Goal: Task Accomplishment & Management: Manage account settings

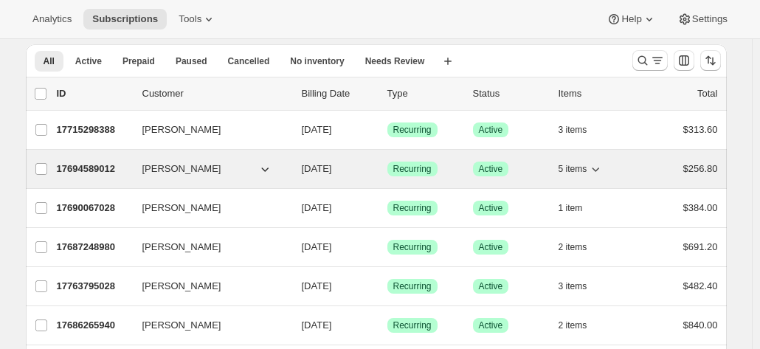
scroll to position [74, 0]
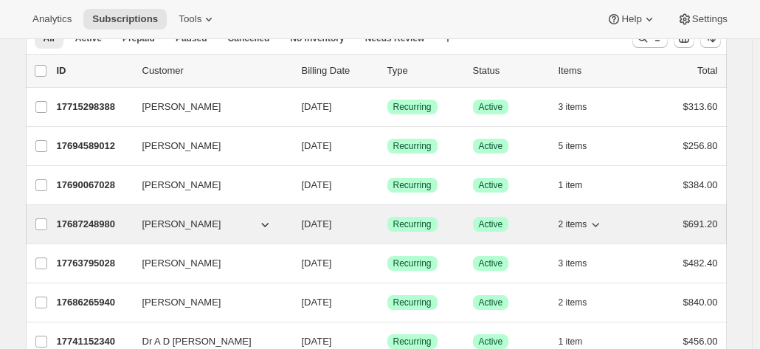
click at [89, 224] on p "17687248980" at bounding box center [94, 224] width 74 height 15
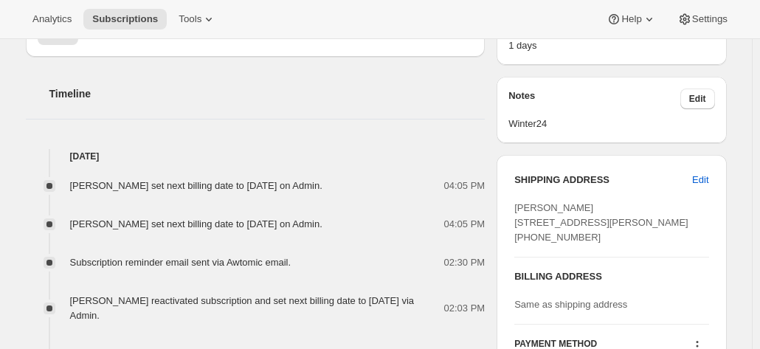
scroll to position [738, 0]
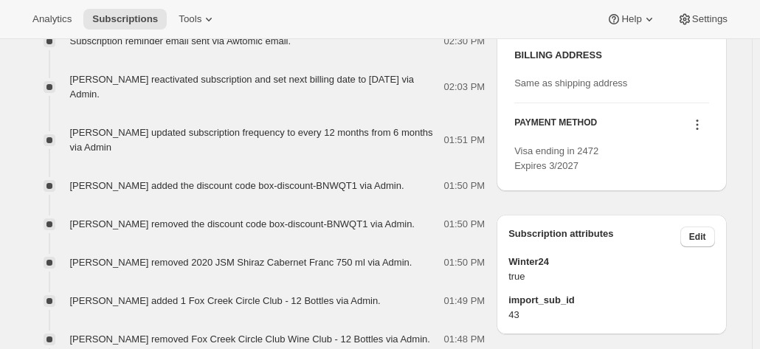
click at [695, 132] on icon at bounding box center [697, 124] width 15 height 15
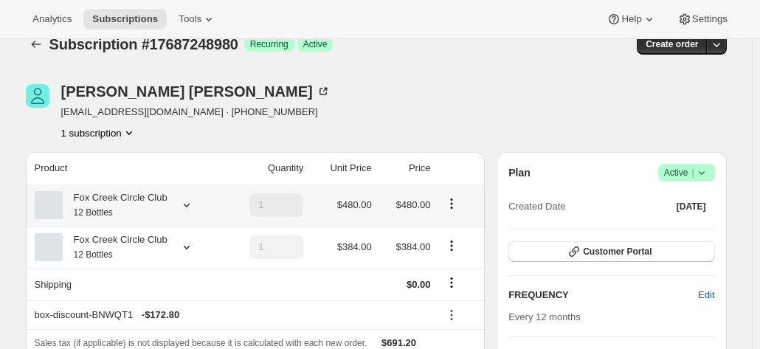
scroll to position [0, 0]
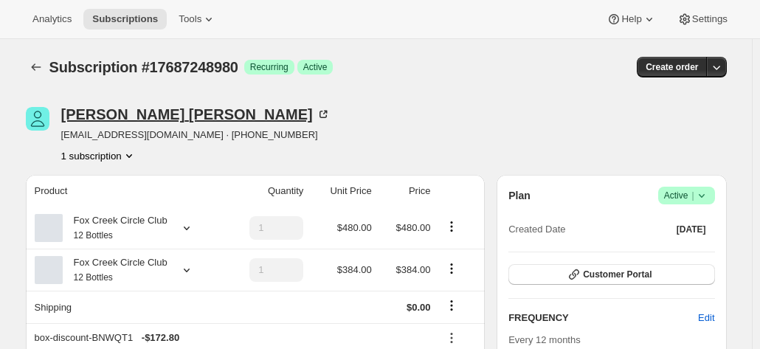
click at [316, 110] on icon at bounding box center [323, 114] width 15 height 15
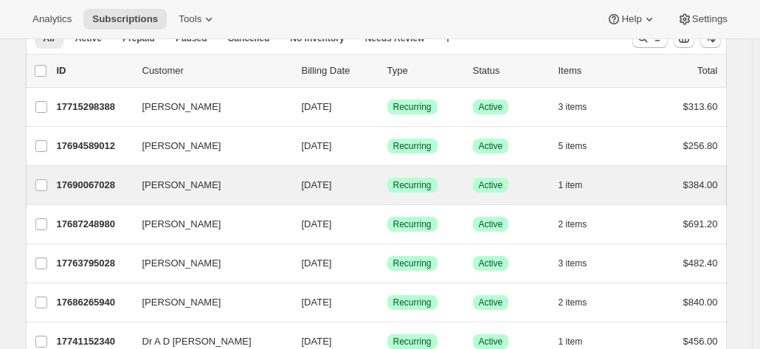
scroll to position [148, 0]
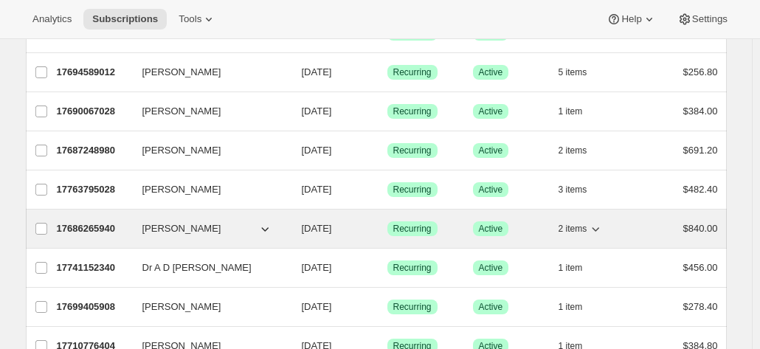
click at [168, 233] on span "John Maguire" at bounding box center [181, 228] width 79 height 15
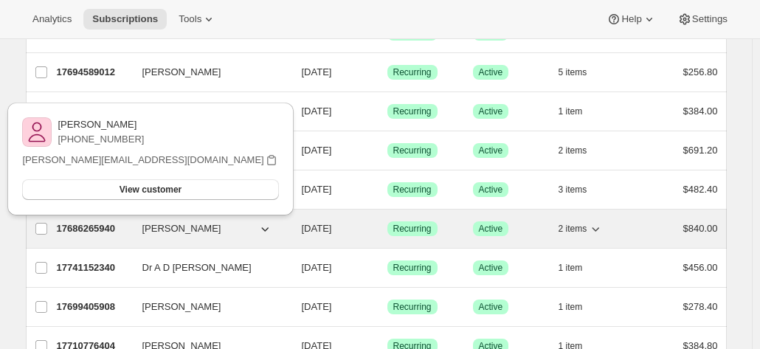
click at [94, 222] on p "17686265940" at bounding box center [94, 228] width 74 height 15
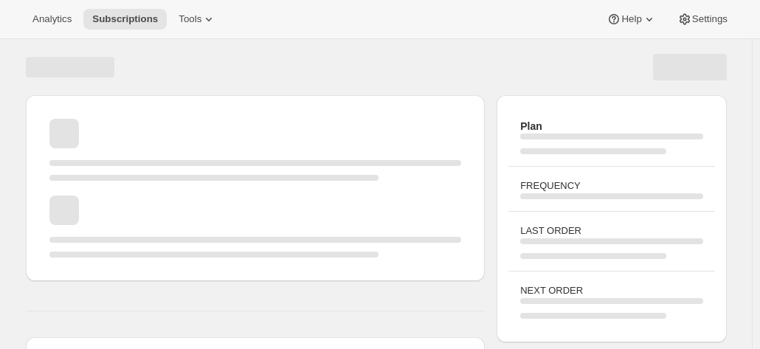
click at [85, 224] on div "Page loading" at bounding box center [255, 227] width 413 height 62
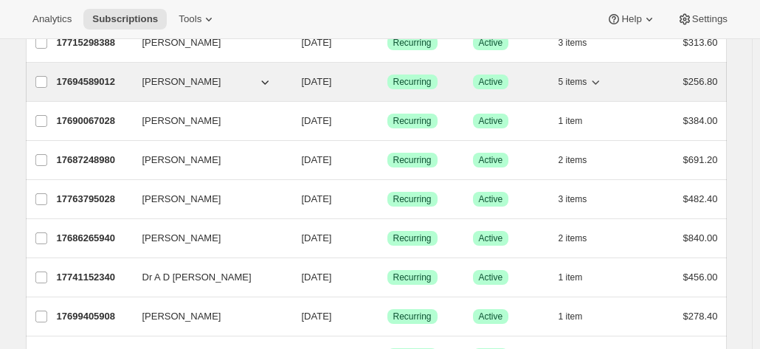
scroll to position [221, 0]
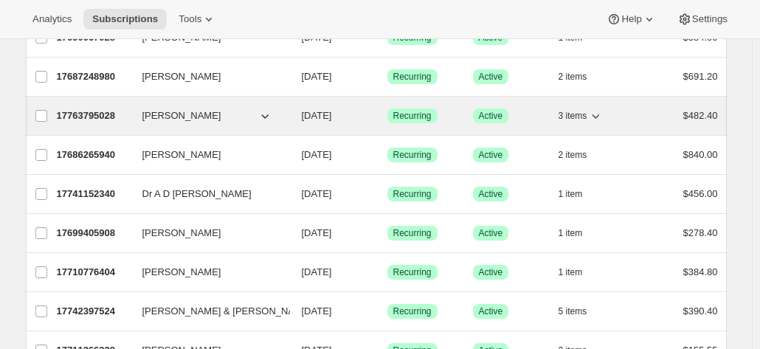
click at [90, 110] on p "17763795028" at bounding box center [94, 115] width 74 height 15
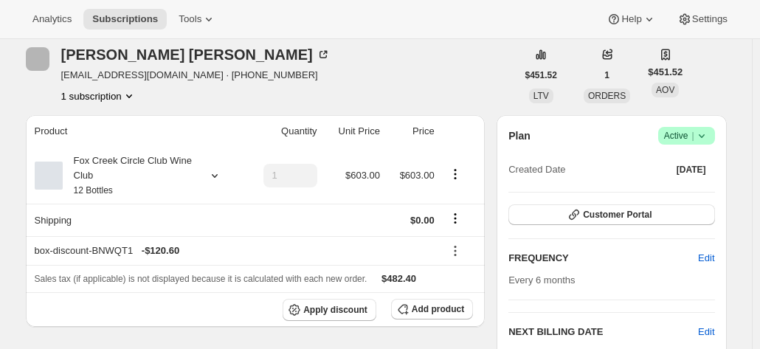
scroll to position [74, 0]
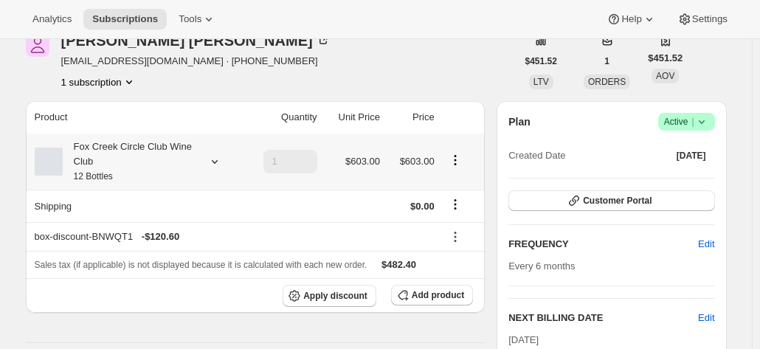
click at [150, 159] on div "Fox Creek Circle Club Wine Club 12 Bottles" at bounding box center [129, 161] width 133 height 44
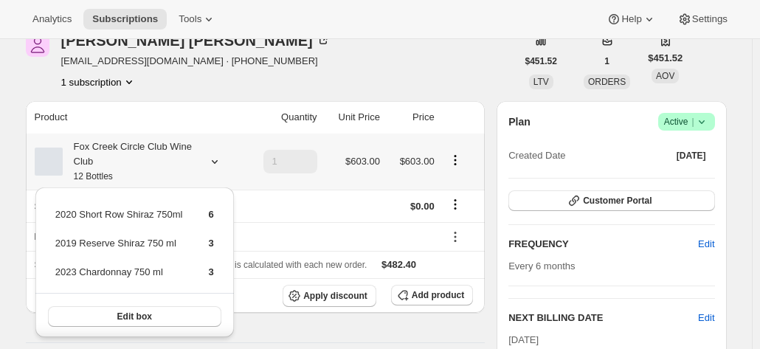
click at [150, 159] on div "Fox Creek Circle Club Wine Club 12 Bottles" at bounding box center [129, 161] width 133 height 44
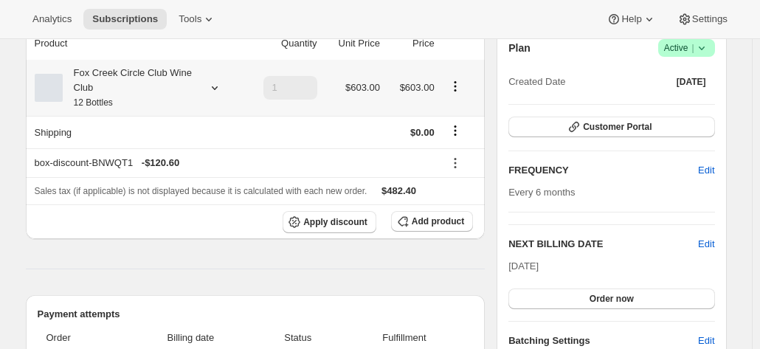
scroll to position [0, 0]
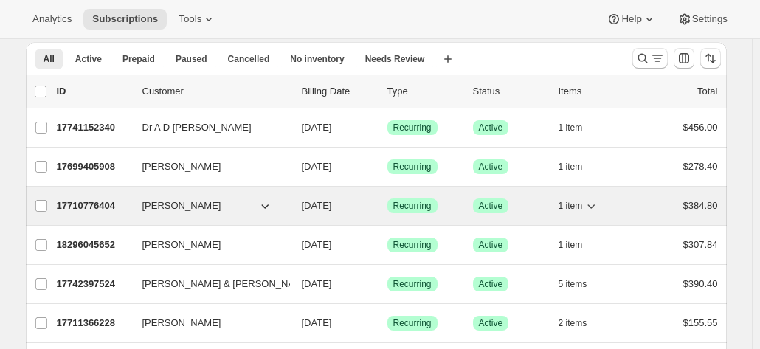
scroll to position [148, 0]
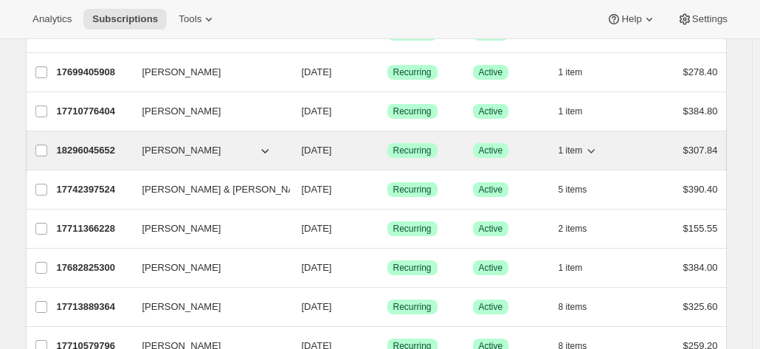
click at [111, 148] on p "18296045652" at bounding box center [94, 150] width 74 height 15
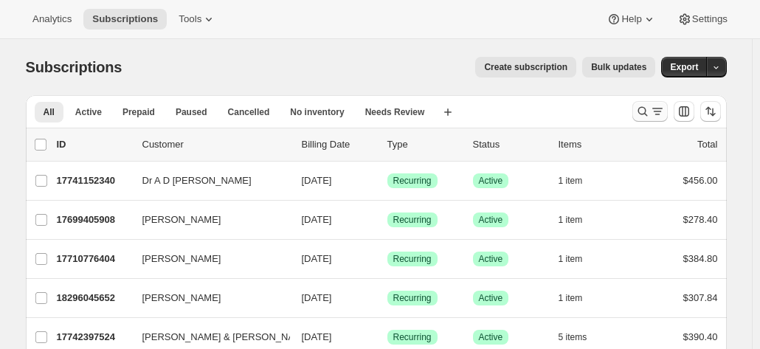
click at [650, 106] on icon "Search and filter results" at bounding box center [642, 111] width 15 height 15
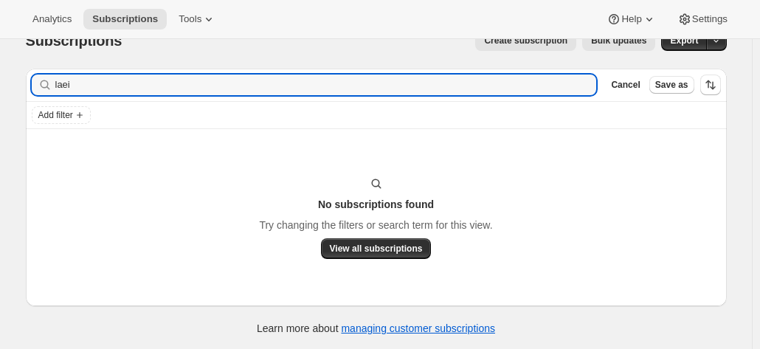
scroll to position [38, 0]
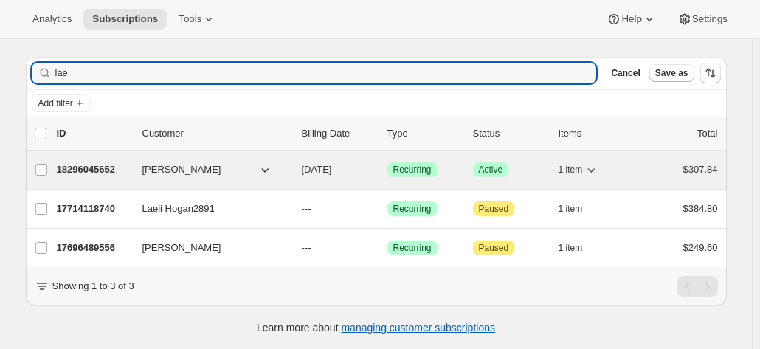
type input "lae"
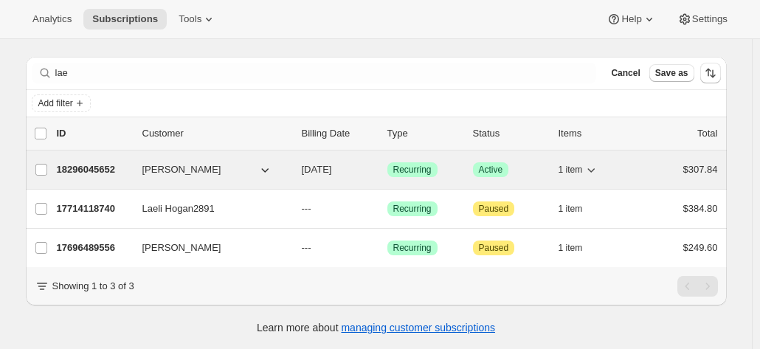
click at [104, 168] on p "18296045652" at bounding box center [94, 169] width 74 height 15
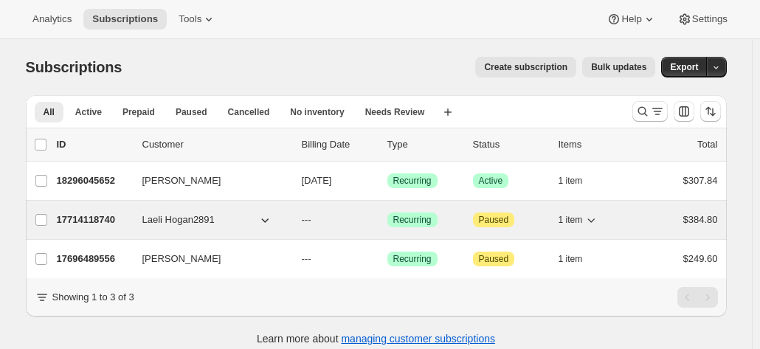
click at [94, 219] on p "17714118740" at bounding box center [94, 220] width 74 height 15
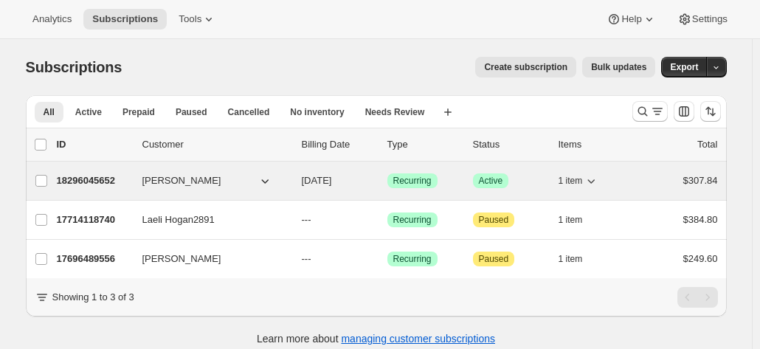
click at [96, 181] on p "18296045652" at bounding box center [94, 180] width 74 height 15
click at [84, 176] on p "18296045652" at bounding box center [94, 180] width 74 height 15
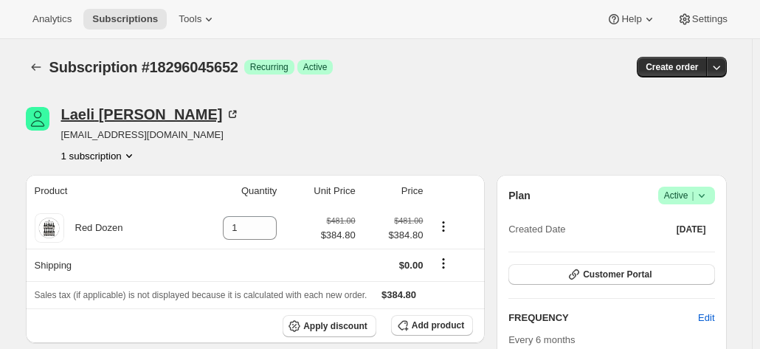
click at [118, 111] on div "Laeli Hogan" at bounding box center [150, 114] width 179 height 15
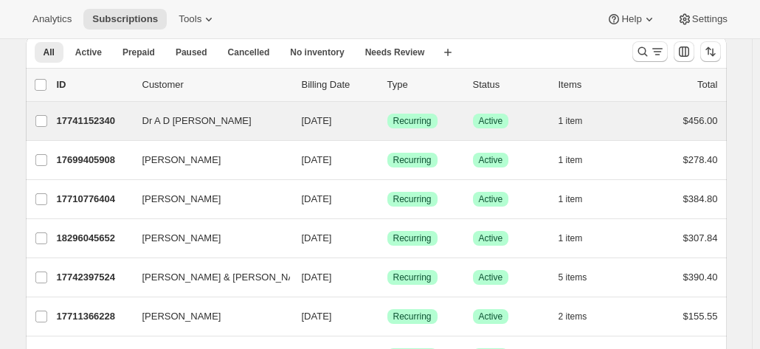
scroll to position [74, 0]
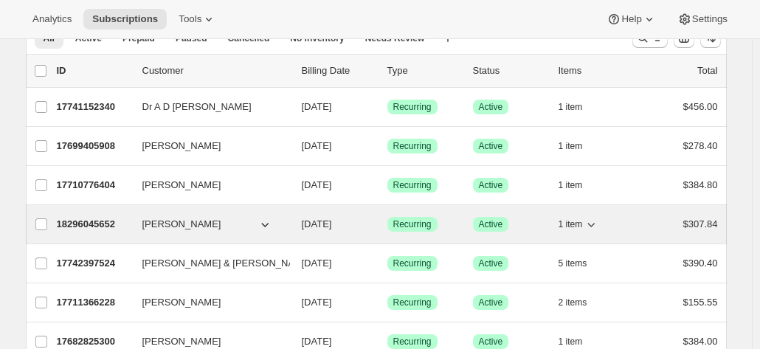
click at [93, 228] on p "18296045652" at bounding box center [94, 224] width 74 height 15
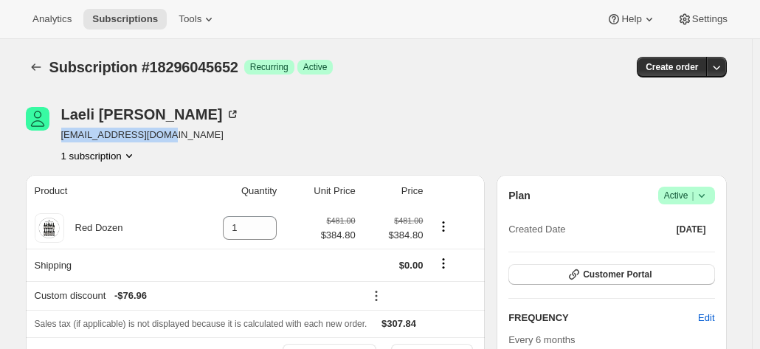
drag, startPoint x: 174, startPoint y: 135, endPoint x: 63, endPoint y: 139, distance: 110.8
click at [63, 139] on div "Laeli Hogan laeli@hotmail.com.au 1 subscription" at bounding box center [271, 135] width 491 height 56
copy span "laeli@hotmail.com.au"
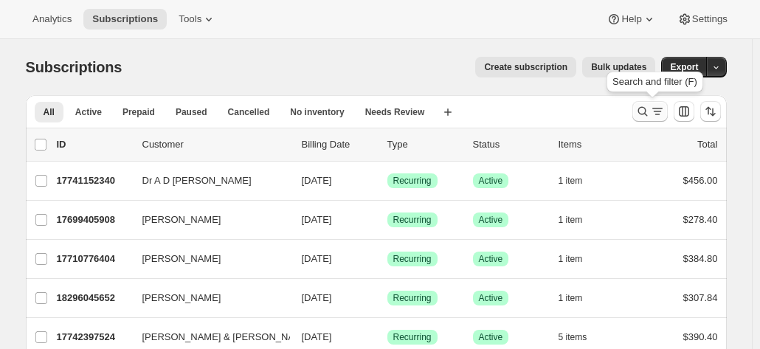
click at [649, 103] on button "Search and filter results" at bounding box center [649, 111] width 35 height 21
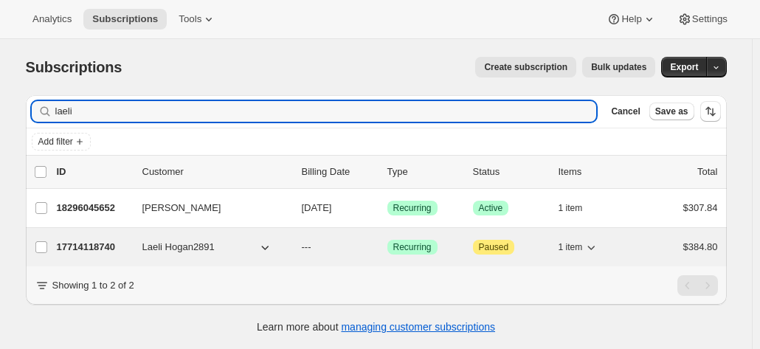
type input "laeli"
click at [93, 240] on p "17714118740" at bounding box center [94, 247] width 74 height 15
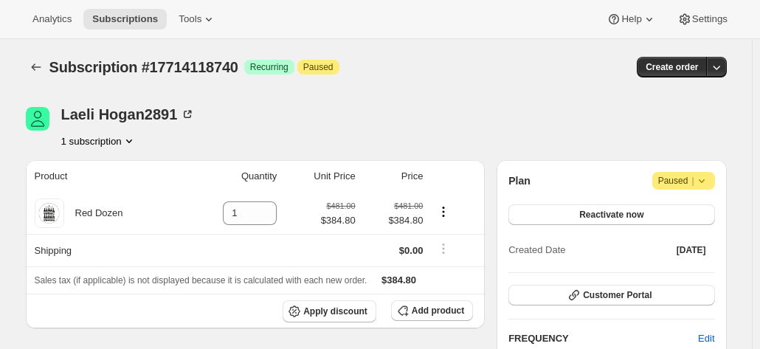
click at [124, 142] on button "1 subscription" at bounding box center [98, 141] width 75 height 15
click at [698, 178] on icon at bounding box center [701, 180] width 15 height 15
click at [662, 204] on span "Cancel subscription" at bounding box center [688, 209] width 83 height 11
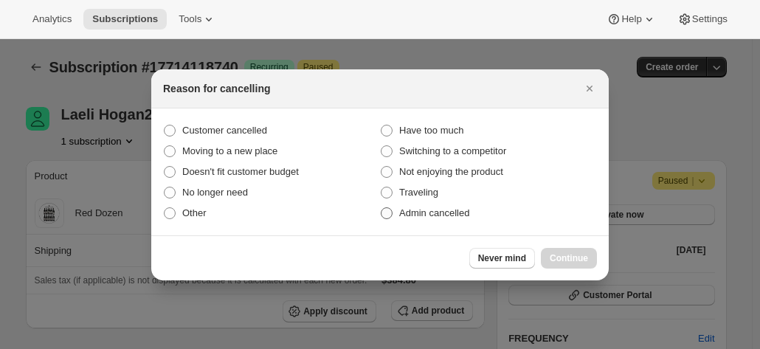
click at [438, 219] on span "Admin cancelled" at bounding box center [434, 213] width 70 height 15
click at [382, 208] on input "Admin cancelled" at bounding box center [381, 207] width 1 height 1
radio input "true"
click at [556, 252] on span "Continue" at bounding box center [569, 258] width 38 height 12
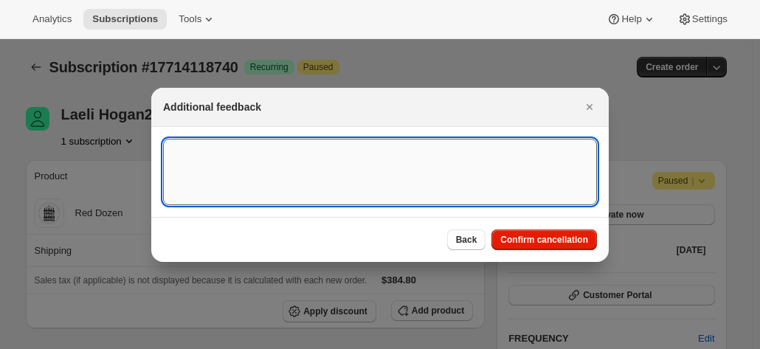
drag, startPoint x: 252, startPoint y: 168, endPoint x: 246, endPoint y: 160, distance: 9.9
click at [252, 168] on textarea ":rop:" at bounding box center [380, 172] width 434 height 66
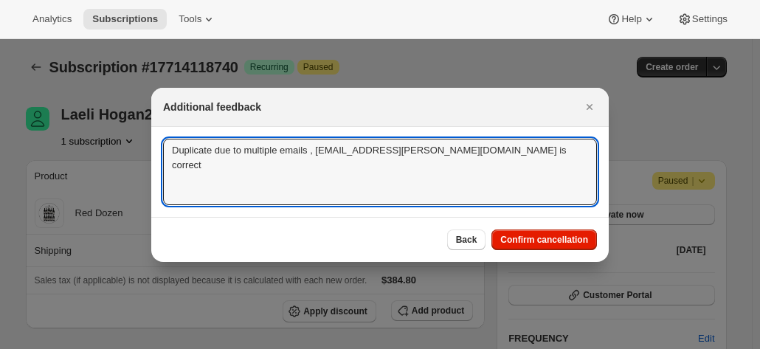
drag, startPoint x: 237, startPoint y: 151, endPoint x: 75, endPoint y: 148, distance: 161.6
click at [332, 170] on textarea "Duplicate due to multiple emails , laeli.hogan@hotmail.com.au is correct" at bounding box center [380, 172] width 434 height 66
click at [317, 150] on textarea "Duplicate due to multiple emails , laeli.hogan@hotmail.com.au is correct" at bounding box center [380, 172] width 434 height 66
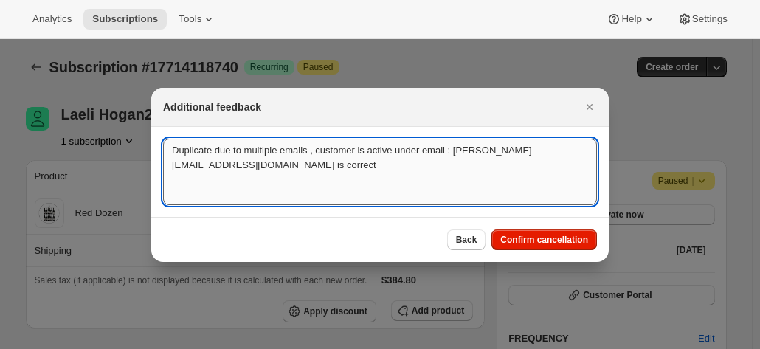
drag, startPoint x: 573, startPoint y: 149, endPoint x: 592, endPoint y: 166, distance: 25.6
click at [592, 166] on textarea "Duplicate due to multiple emails , customer is active under email : laeli.hogan…" at bounding box center [380, 172] width 434 height 66
type textarea "Duplicate due to multiple emails , customer is active under email : laeli.hogan…"
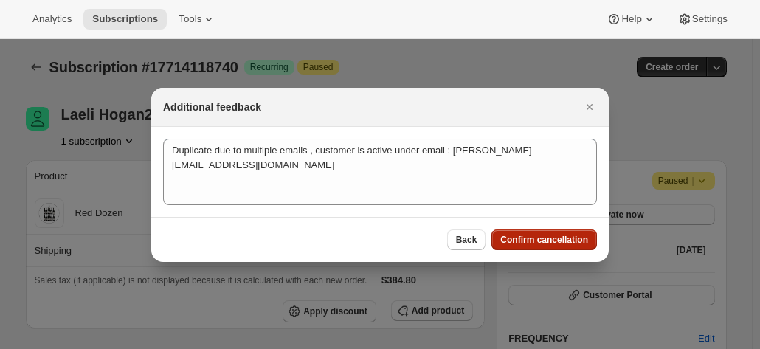
drag, startPoint x: 535, startPoint y: 231, endPoint x: 528, endPoint y: 241, distance: 11.7
click at [528, 241] on button "Confirm cancellation" at bounding box center [544, 240] width 106 height 21
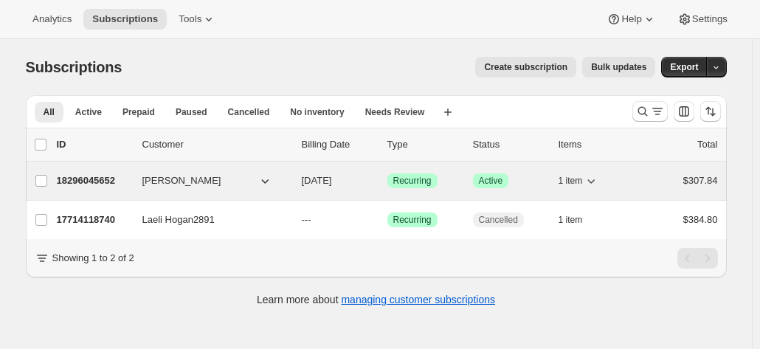
click at [89, 177] on p "18296045652" at bounding box center [94, 180] width 74 height 15
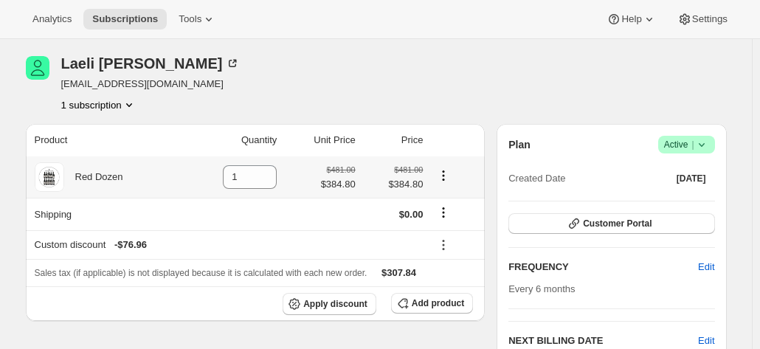
scroll to position [74, 0]
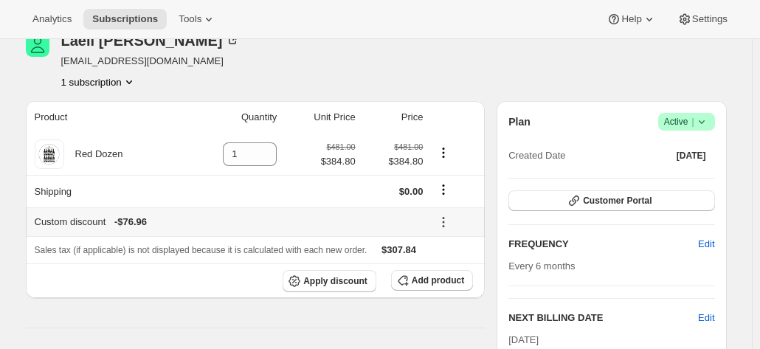
click at [444, 225] on icon at bounding box center [443, 222] width 15 height 15
click at [450, 266] on button "Remove" at bounding box center [458, 274] width 44 height 24
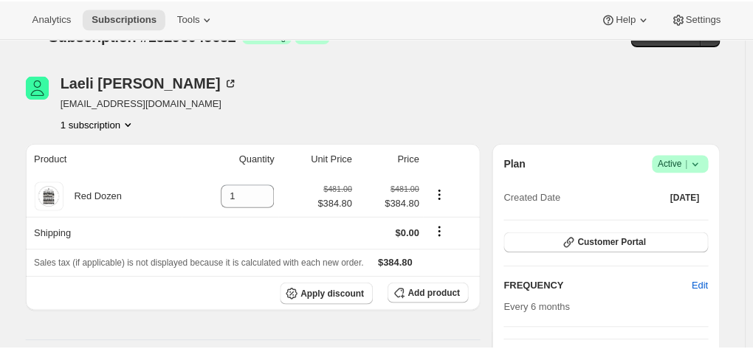
scroll to position [0, 0]
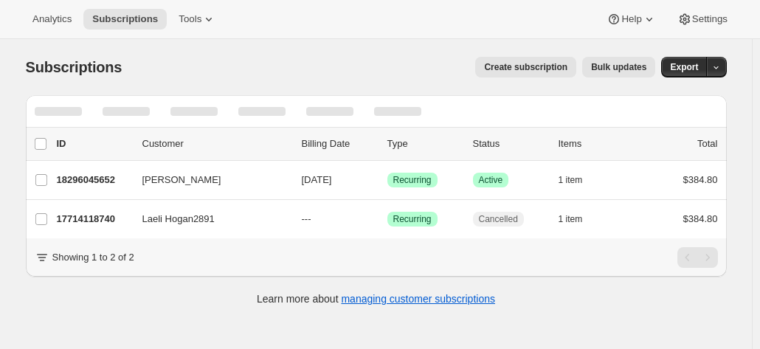
click at [739, 176] on div "Subscriptions. This page is ready Subscriptions Create subscription Bulk update…" at bounding box center [376, 180] width 736 height 282
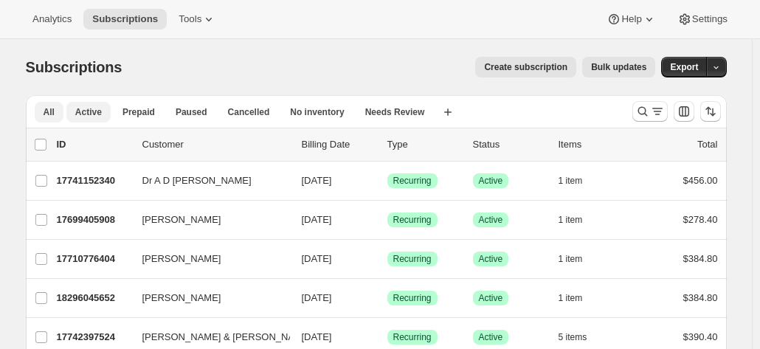
click at [103, 113] on button "Active" at bounding box center [88, 112] width 44 height 21
